Goal: Information Seeking & Learning: Check status

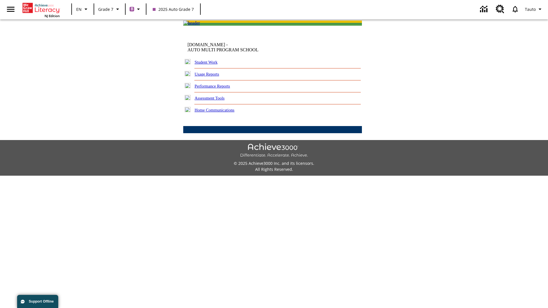
click at [218, 88] on link "Performance Reports" at bounding box center [211, 86] width 35 height 5
click at [0, 0] on link "How are my students performing on reading skills?" at bounding box center [0, 0] width 0 height 0
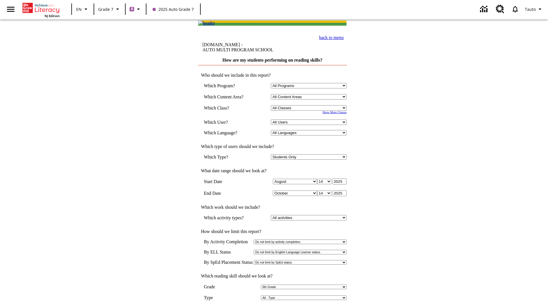
select select "6"
click at [273, 308] on input "View Report" at bounding box center [272, 314] width 27 height 6
select select "2348140"
